Goal: Information Seeking & Learning: Compare options

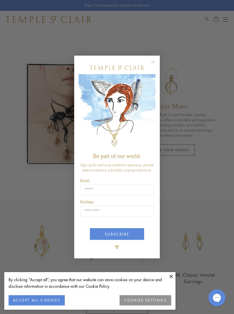
click at [154, 62] on icon "Close dialog" at bounding box center [153, 61] width 3 height 3
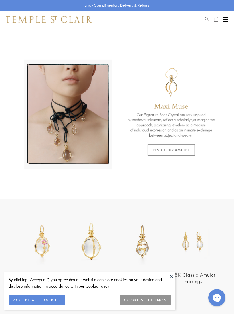
click at [223, 22] on button "Open navigation" at bounding box center [225, 19] width 5 height 7
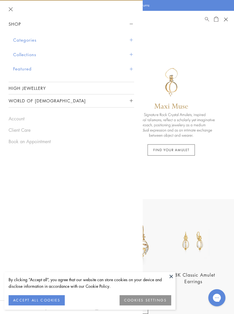
click at [131, 38] on span "Sidebar navigation" at bounding box center [130, 39] width 3 height 3
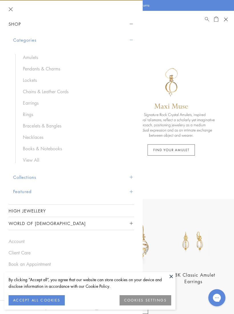
click at [34, 102] on link "Earrings" at bounding box center [76, 103] width 106 height 6
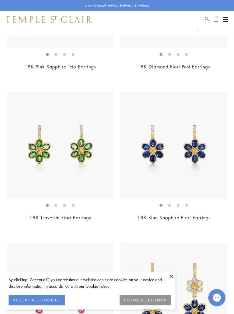
scroll to position [1076, 0]
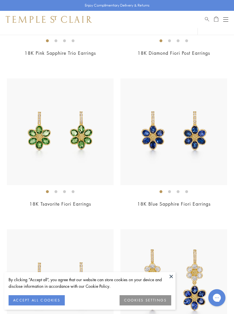
click at [72, 160] on img at bounding box center [60, 131] width 107 height 107
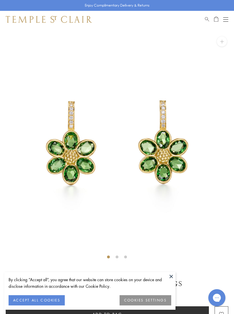
click at [171, 273] on button at bounding box center [171, 276] width 9 height 9
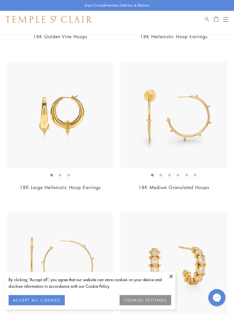
scroll to position [2165, 0]
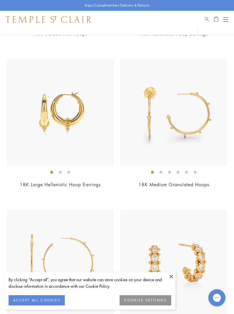
click at [186, 125] on img at bounding box center [173, 112] width 107 height 107
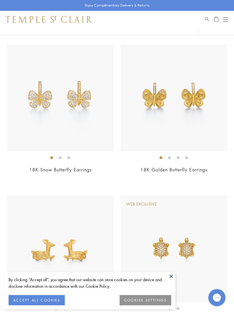
scroll to position [3379, 0]
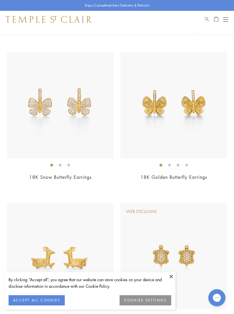
click at [225, 19] on button "Open navigation" at bounding box center [225, 19] width 5 height 7
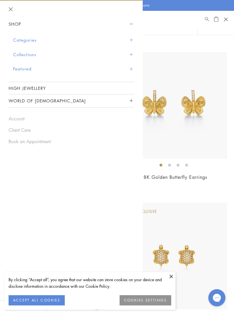
click at [40, 53] on button "Collections" at bounding box center [73, 54] width 121 height 15
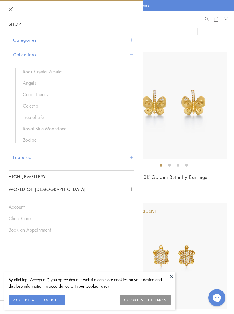
click at [59, 69] on link "Rock Crystal Amulet" at bounding box center [76, 71] width 106 height 6
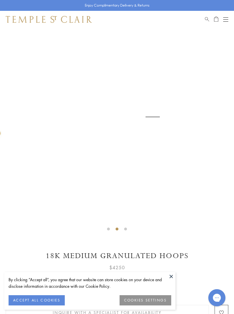
click at [171, 276] on button at bounding box center [171, 276] width 9 height 9
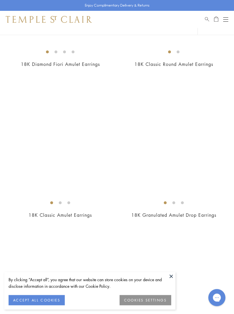
scroll to position [5151, 0]
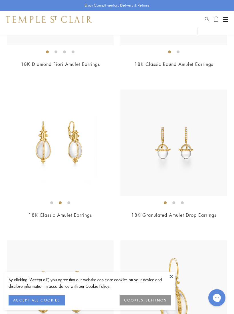
click at [71, 140] on img at bounding box center [60, 143] width 107 height 107
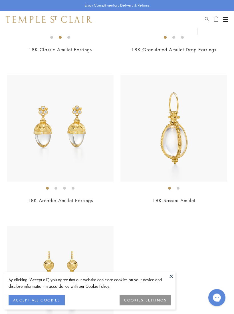
scroll to position [5317, 0]
click at [224, 18] on button "Open navigation" at bounding box center [225, 19] width 5 height 7
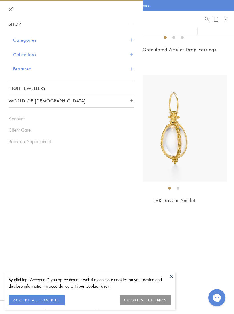
click at [39, 55] on button "Collections" at bounding box center [73, 54] width 121 height 15
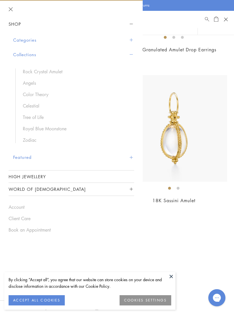
click at [65, 128] on link "Royal Blue Moonstone" at bounding box center [76, 128] width 106 height 6
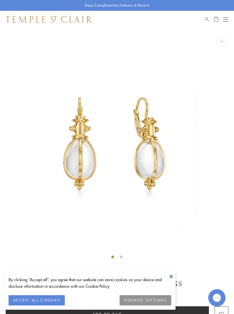
click at [40, 296] on button "ACCEPT ALL COOKIES" at bounding box center [37, 300] width 56 height 10
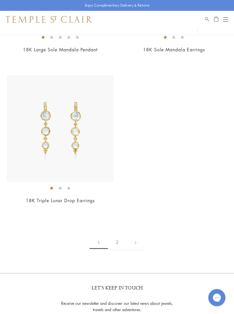
scroll to position [4013, 0]
click at [114, 234] on link "2" at bounding box center [117, 242] width 19 height 16
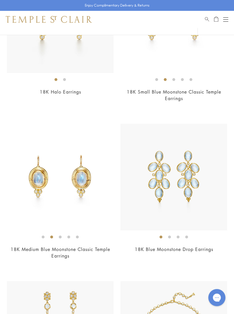
scroll to position [198, 0]
